Goal: Task Accomplishment & Management: Manage account settings

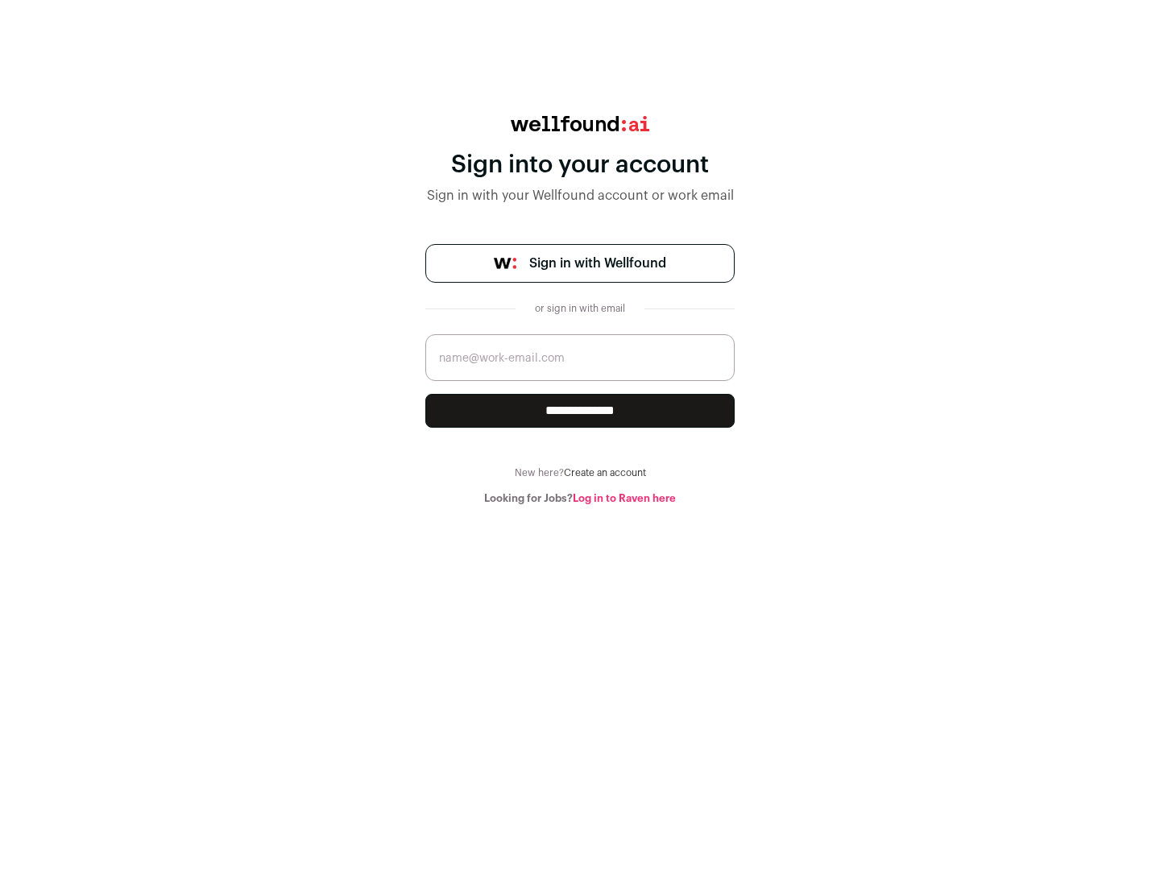
click at [597, 263] on span "Sign in with Wellfound" at bounding box center [597, 263] width 137 height 19
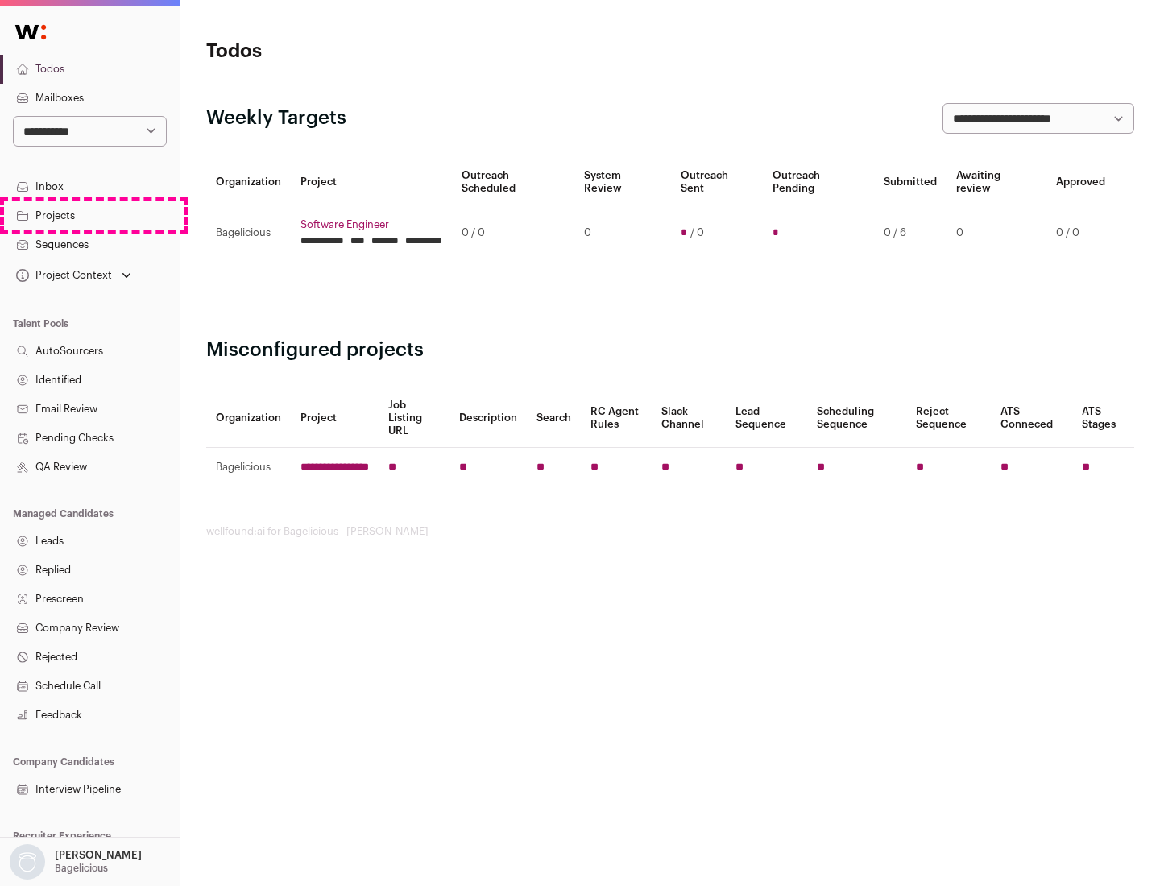
click at [89, 215] on link "Projects" at bounding box center [90, 215] width 180 height 29
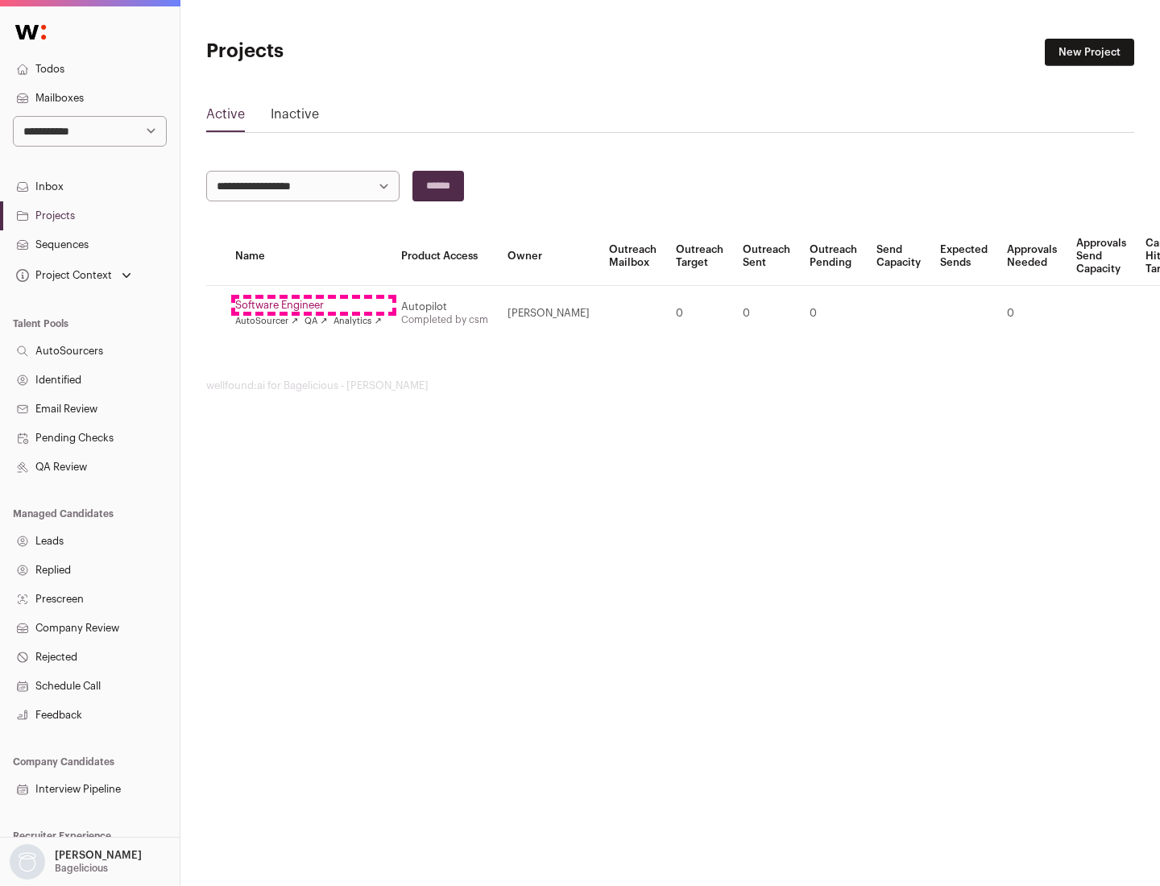
click at [313, 305] on link "Software Engineer" at bounding box center [308, 305] width 147 height 13
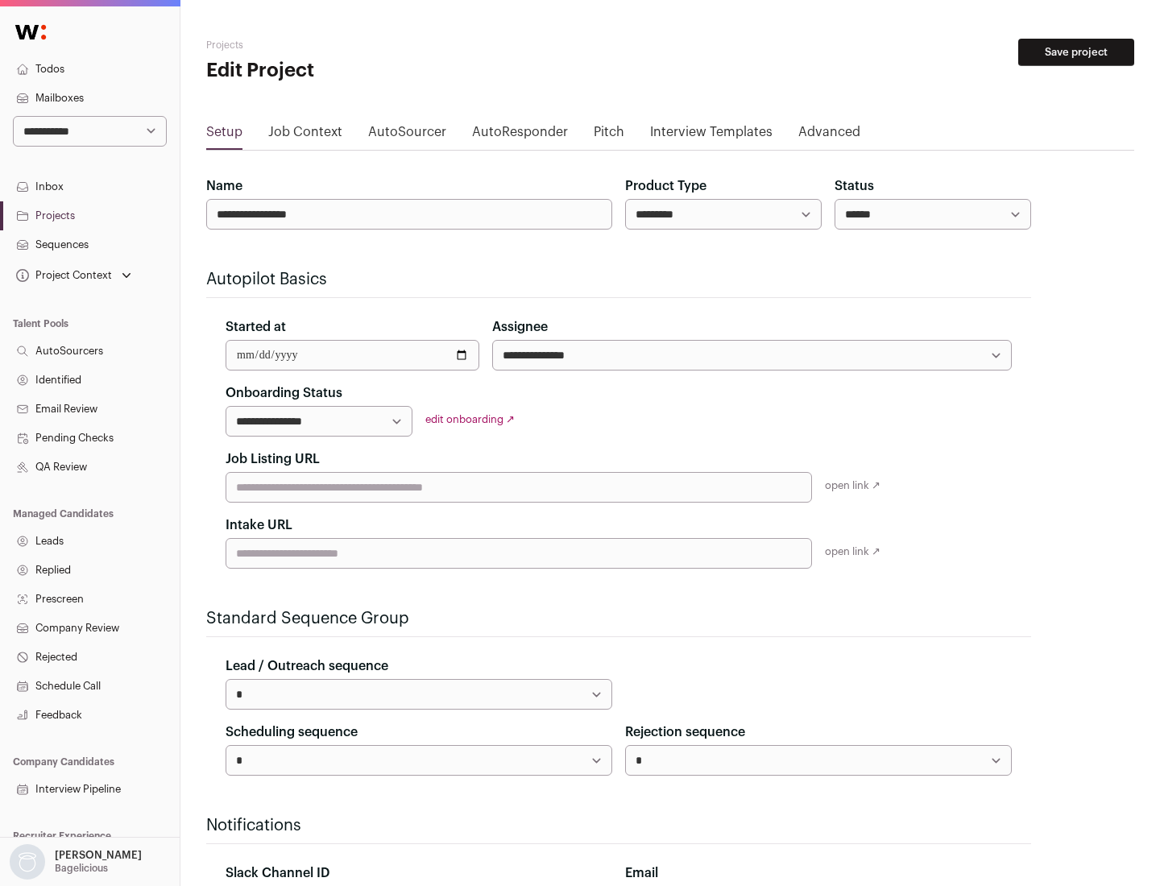
click at [1076, 52] on button "Save project" at bounding box center [1076, 52] width 116 height 27
